Goal: Transaction & Acquisition: Purchase product/service

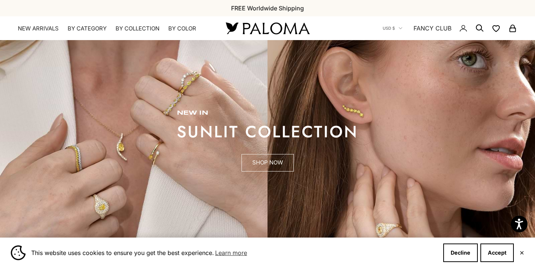
click at [281, 166] on link "SHOP NOW" at bounding box center [268, 163] width 52 height 18
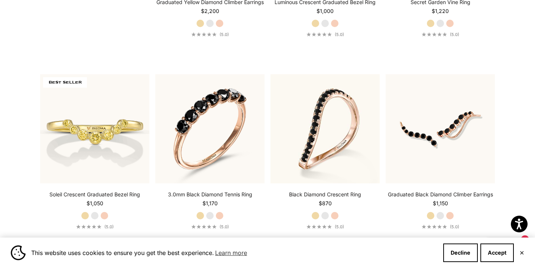
scroll to position [727, 0]
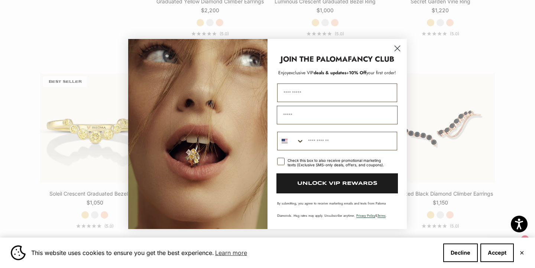
click at [398, 50] on circle "Close dialog" at bounding box center [397, 48] width 12 height 12
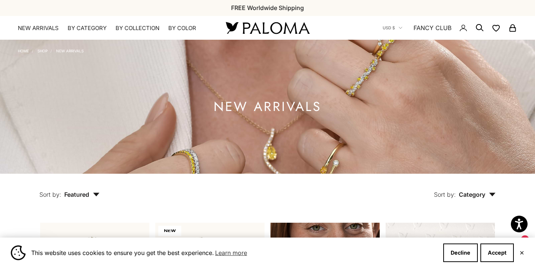
scroll to position [0, 0]
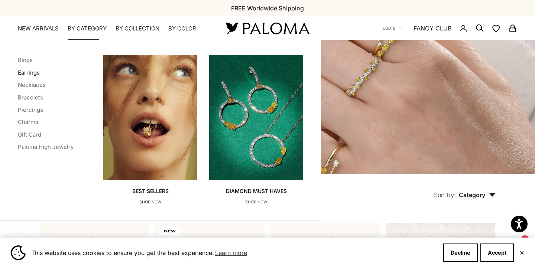
click at [33, 71] on link "Earrings" at bounding box center [29, 72] width 22 height 7
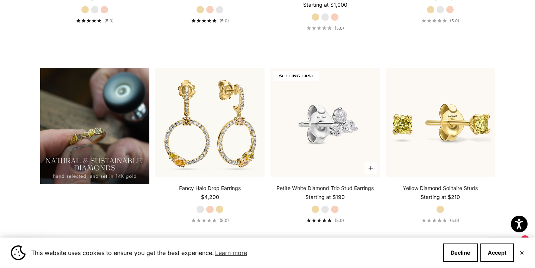
scroll to position [548, 0]
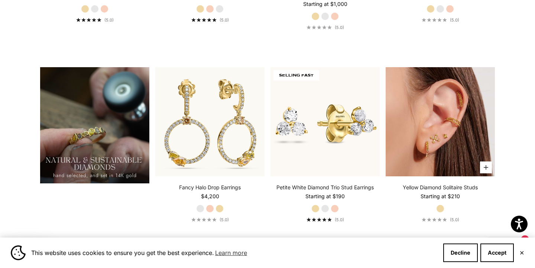
click at [462, 139] on img at bounding box center [440, 121] width 109 height 109
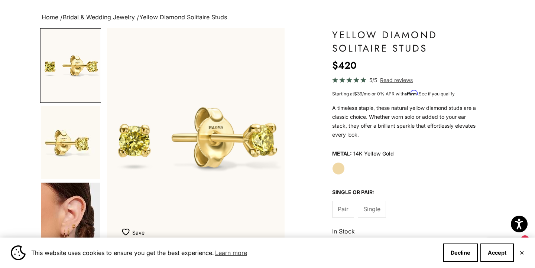
scroll to position [47, 0]
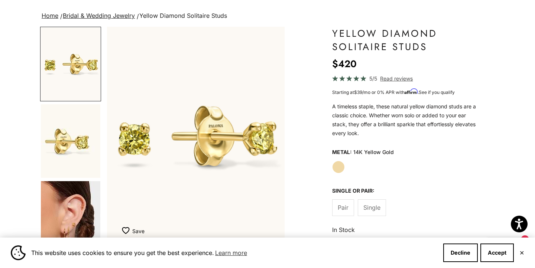
click at [372, 206] on span "Single" at bounding box center [371, 208] width 17 height 10
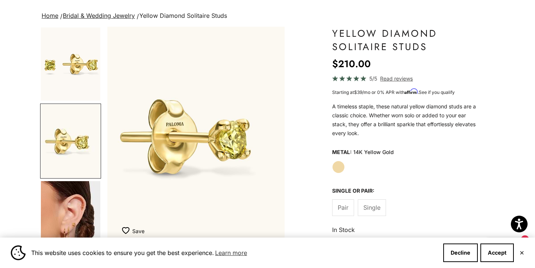
scroll to position [4, 0]
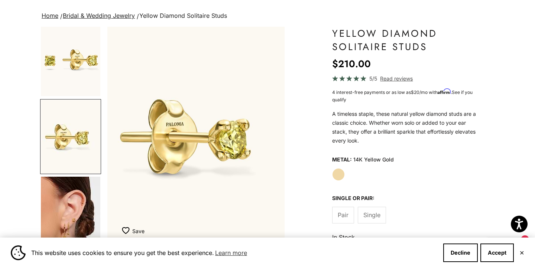
click at [342, 216] on span "Pair" at bounding box center [343, 215] width 11 height 10
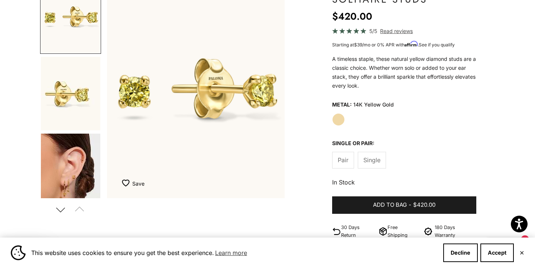
scroll to position [95, 0]
click at [87, 169] on img "Go to item 3" at bounding box center [70, 170] width 59 height 74
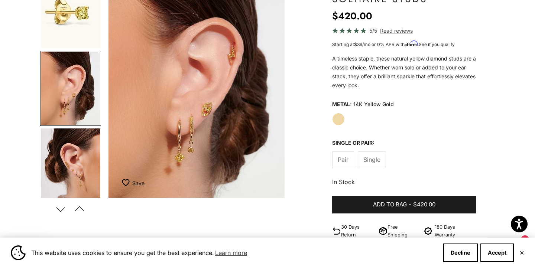
scroll to position [0, 373]
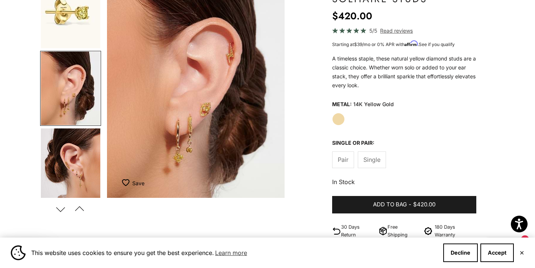
click at [212, 113] on img "Item 3 of 11" at bounding box center [196, 88] width 178 height 219
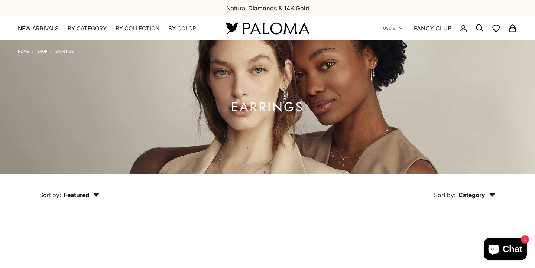
scroll to position [548, 0]
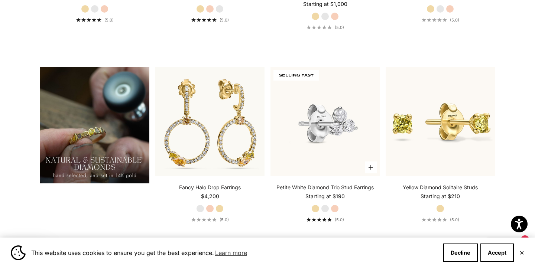
click at [325, 134] on img at bounding box center [325, 121] width 109 height 109
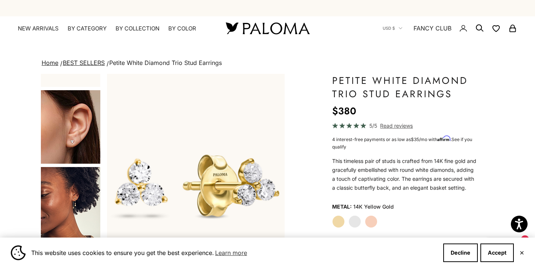
scroll to position [136, 0]
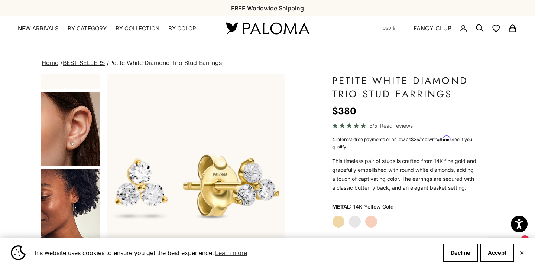
click at [79, 146] on img "Go to item 4" at bounding box center [70, 130] width 59 height 74
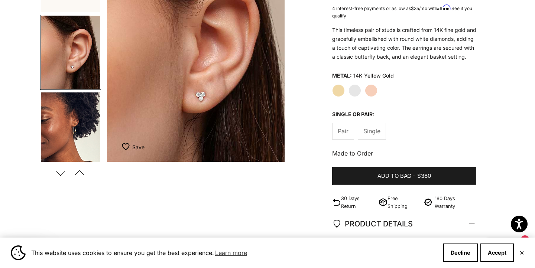
scroll to position [0, 0]
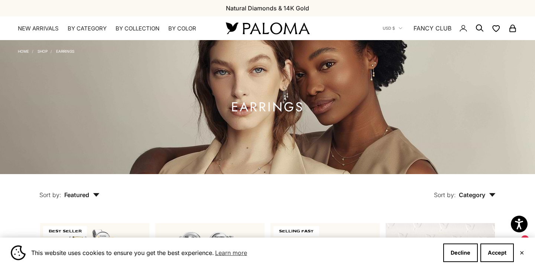
click at [463, 29] on icon "Secondary navigation" at bounding box center [463, 28] width 9 height 9
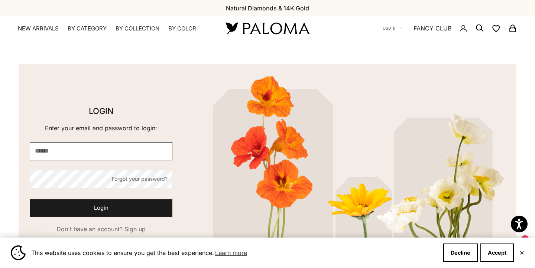
click at [78, 150] on input "E-mail" at bounding box center [101, 151] width 143 height 18
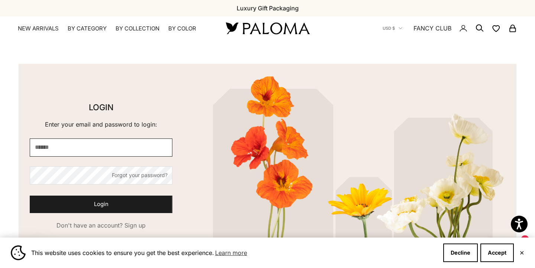
click at [79, 139] on input "E-mail" at bounding box center [101, 148] width 143 height 18
type input "**********"
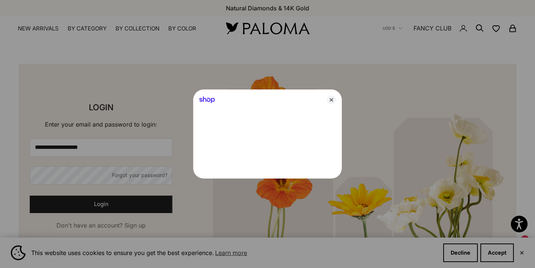
click at [80, 183] on div at bounding box center [267, 134] width 535 height 268
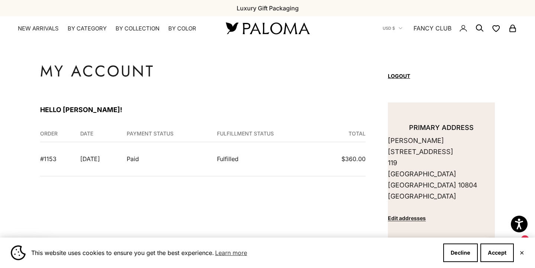
click at [162, 162] on td "Paid" at bounding box center [167, 159] width 90 height 34
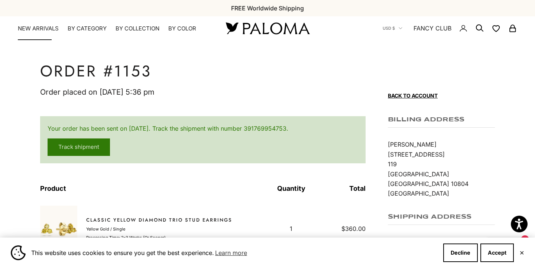
click at [33, 28] on link "NEW ARRIVALS" at bounding box center [38, 28] width 41 height 7
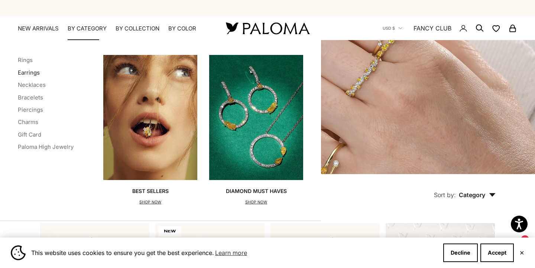
click at [31, 71] on link "Earrings" at bounding box center [29, 72] width 22 height 7
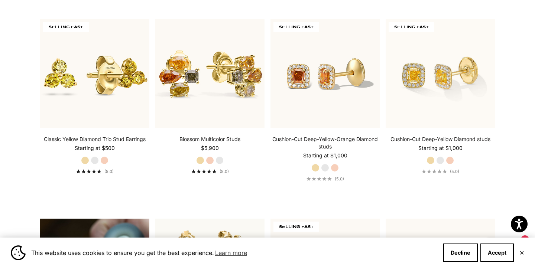
scroll to position [395, 0]
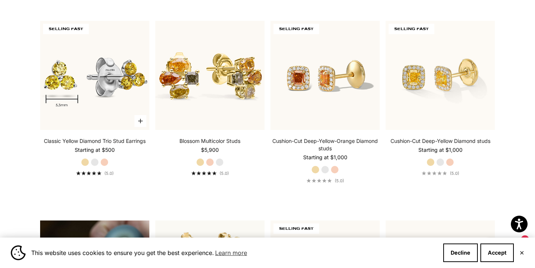
click at [103, 102] on img at bounding box center [94, 75] width 109 height 109
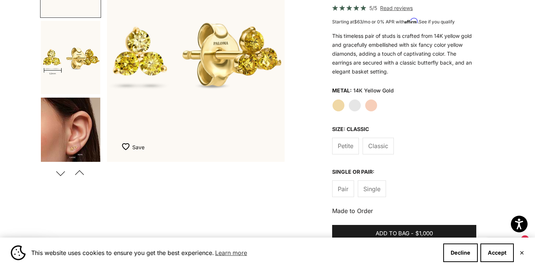
scroll to position [133, 0]
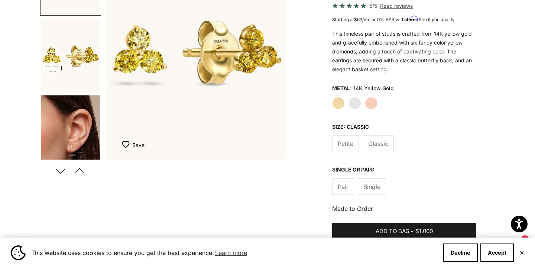
click at [349, 147] on span "Petite" at bounding box center [346, 144] width 16 height 10
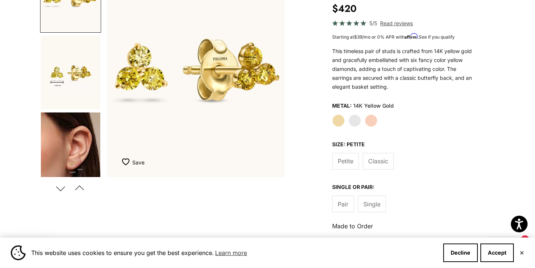
scroll to position [118, 0]
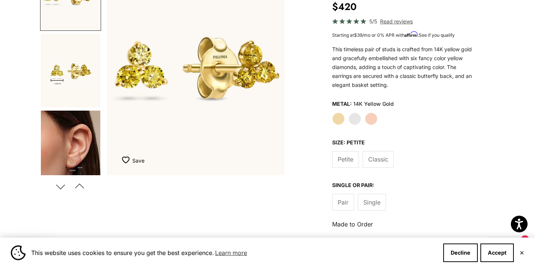
click at [385, 156] on span "Classic" at bounding box center [378, 160] width 20 height 10
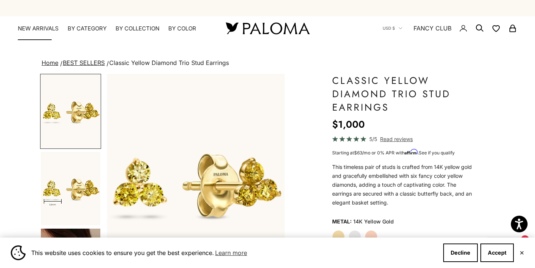
click at [41, 28] on link "NEW ARRIVALS" at bounding box center [38, 28] width 41 height 7
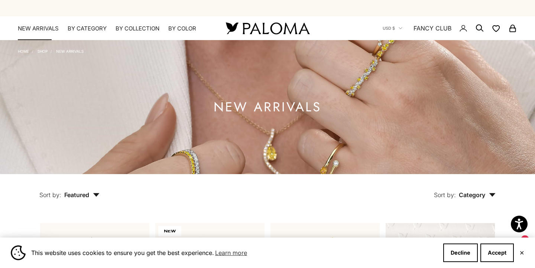
click at [43, 30] on link "NEW ARRIVALS" at bounding box center [38, 28] width 41 height 7
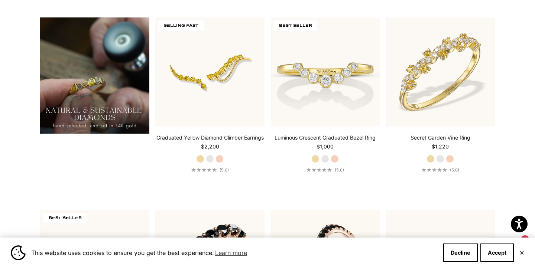
scroll to position [590, 0]
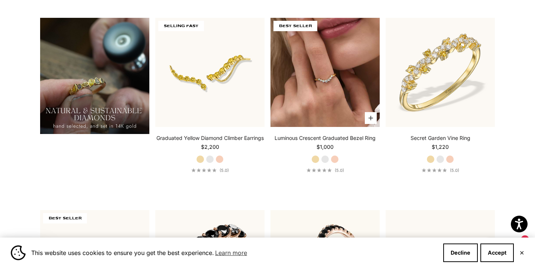
click at [337, 87] on img at bounding box center [325, 72] width 109 height 109
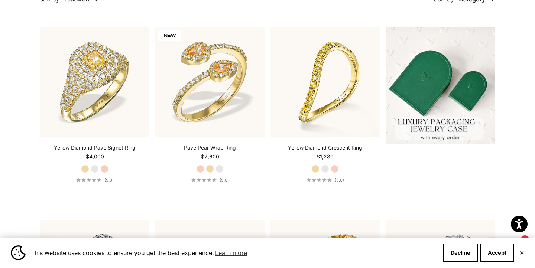
scroll to position [0, 0]
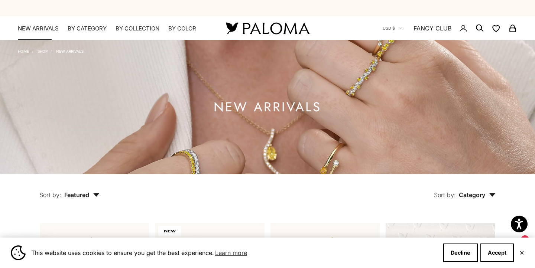
click at [40, 27] on link "NEW ARRIVALS" at bounding box center [38, 28] width 41 height 7
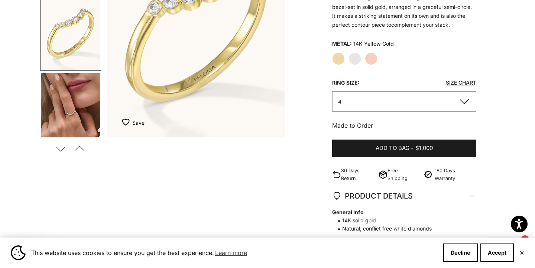
scroll to position [155, 0]
click at [360, 113] on div "Metal: 14K Yellow Gold Yellow Gold White Gold Rose Gold Ring size: Size Chart 4…" at bounding box center [404, 85] width 144 height 92
click at [360, 97] on button "4" at bounding box center [404, 102] width 144 height 20
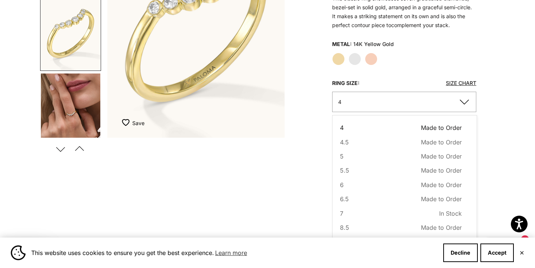
click at [245, 102] on img "Item 2 of 20" at bounding box center [196, 28] width 178 height 219
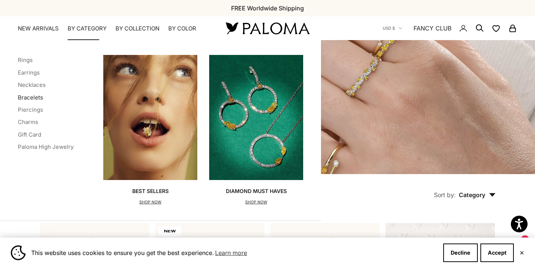
click at [33, 96] on link "Bracelets" at bounding box center [30, 97] width 25 height 7
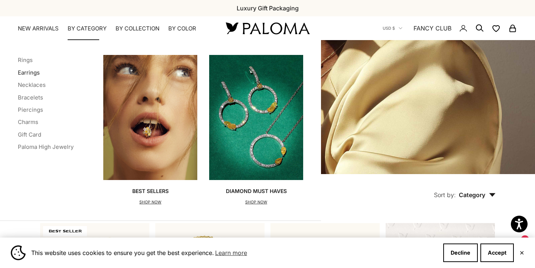
click at [35, 72] on link "Earrings" at bounding box center [29, 72] width 22 height 7
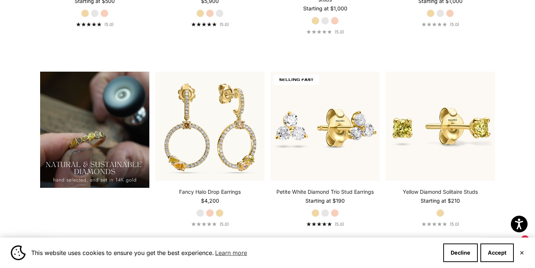
scroll to position [545, 0]
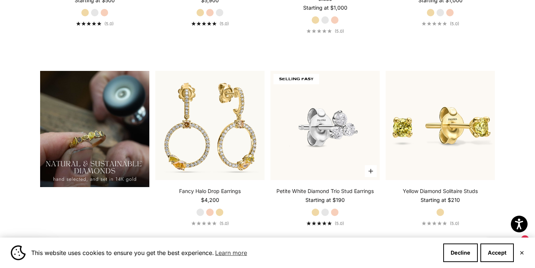
click at [326, 149] on img at bounding box center [325, 125] width 109 height 109
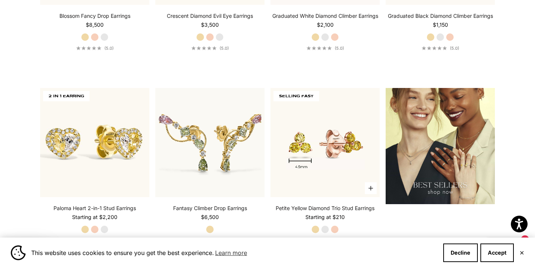
scroll to position [913, 0]
click at [331, 167] on img at bounding box center [325, 142] width 109 height 109
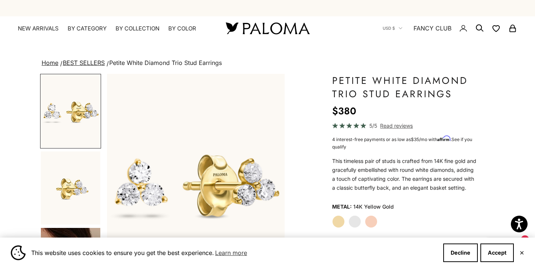
click at [338, 228] on label "Yellow Gold" at bounding box center [338, 222] width 13 height 13
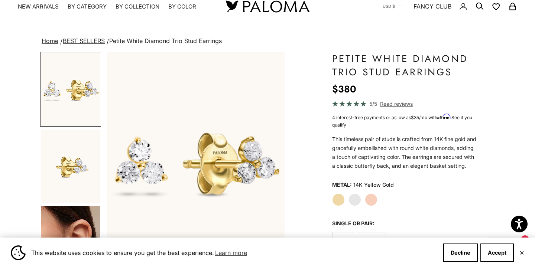
scroll to position [20, 0]
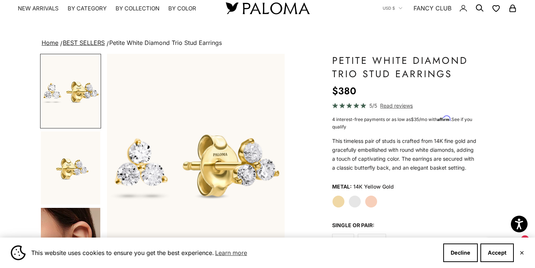
click at [370, 205] on label "Rose Gold" at bounding box center [371, 201] width 13 height 13
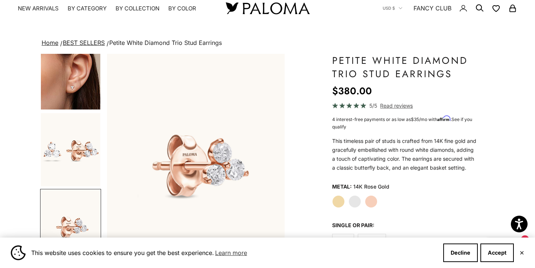
scroll to position [82, 0]
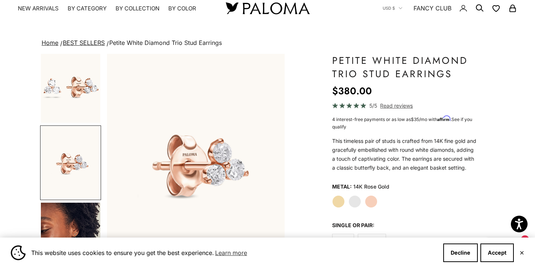
click at [356, 205] on label "White Gold" at bounding box center [355, 201] width 13 height 13
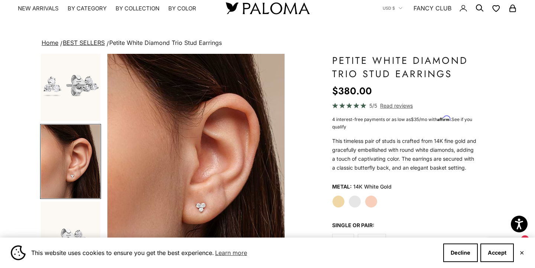
scroll to position [5, 0]
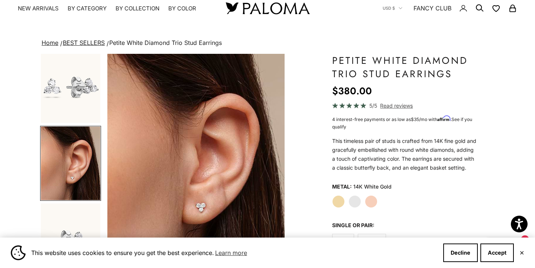
click at [341, 208] on label "Yellow Gold" at bounding box center [338, 201] width 13 height 13
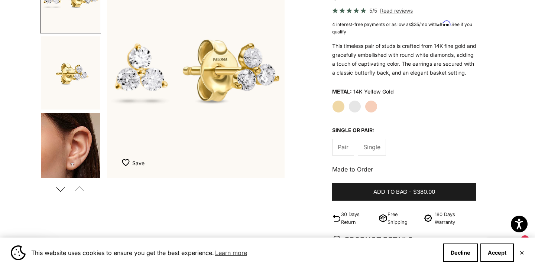
scroll to position [124, 0]
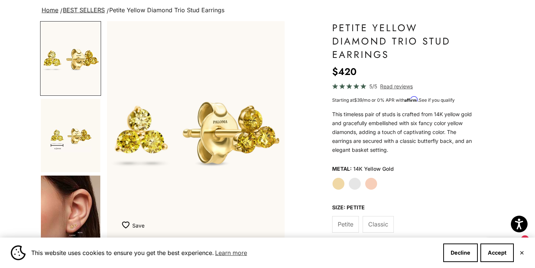
scroll to position [59, 0]
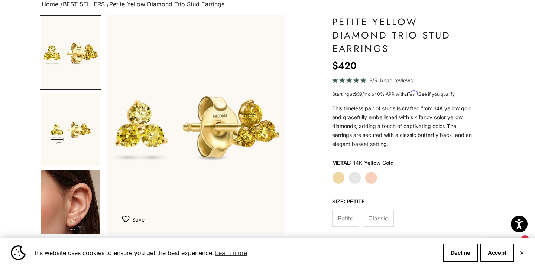
click at [380, 218] on span "Classic" at bounding box center [378, 219] width 20 height 10
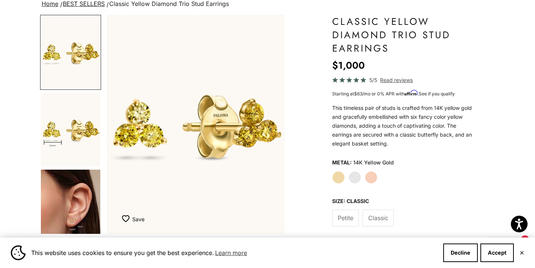
scroll to position [60, 0]
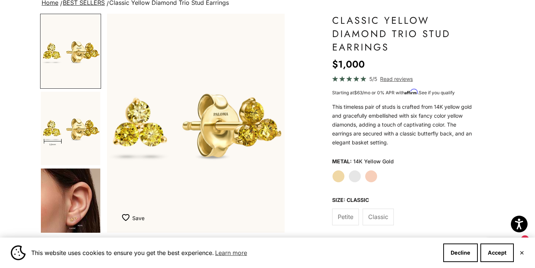
click at [345, 216] on span "Petite" at bounding box center [346, 217] width 16 height 10
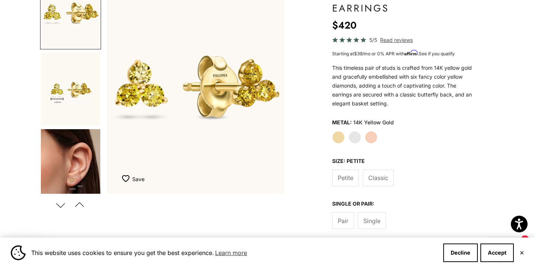
scroll to position [104, 0]
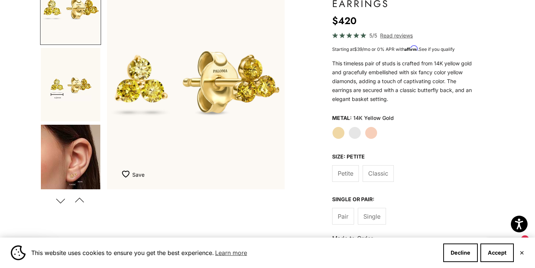
click at [375, 210] on label "Single" at bounding box center [372, 216] width 28 height 17
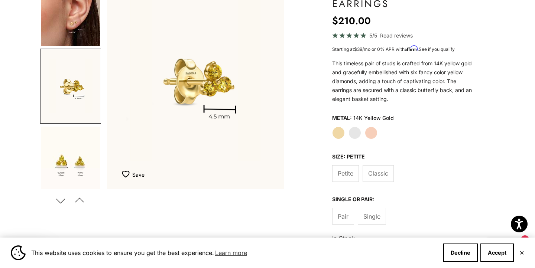
scroll to position [159, 0]
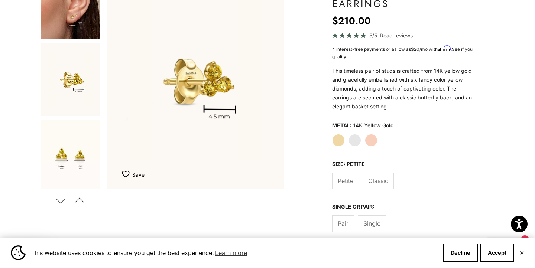
click at [384, 177] on span "Classic" at bounding box center [378, 181] width 20 height 10
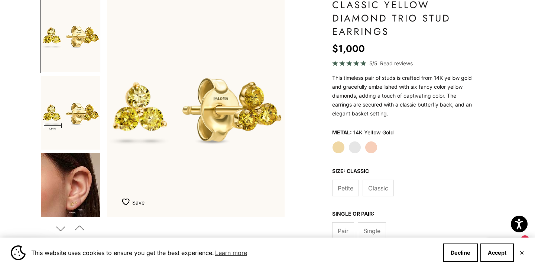
scroll to position [88, 0]
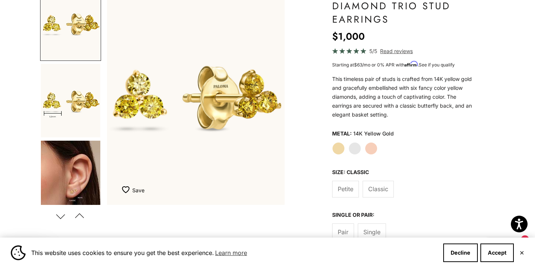
click at [369, 226] on label "Single" at bounding box center [372, 232] width 28 height 17
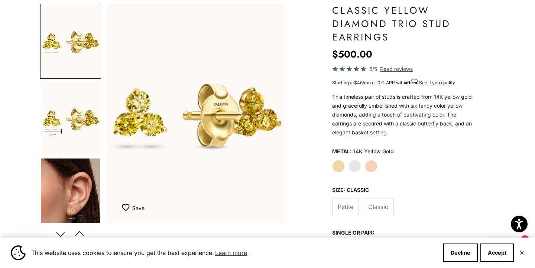
scroll to position [70, 0]
click at [347, 205] on span "Petite" at bounding box center [346, 208] width 16 height 10
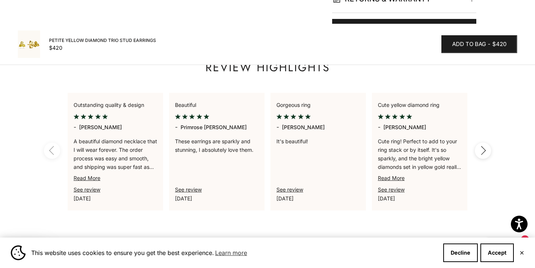
scroll to position [597, 0]
